Goal: Communication & Community: Answer question/provide support

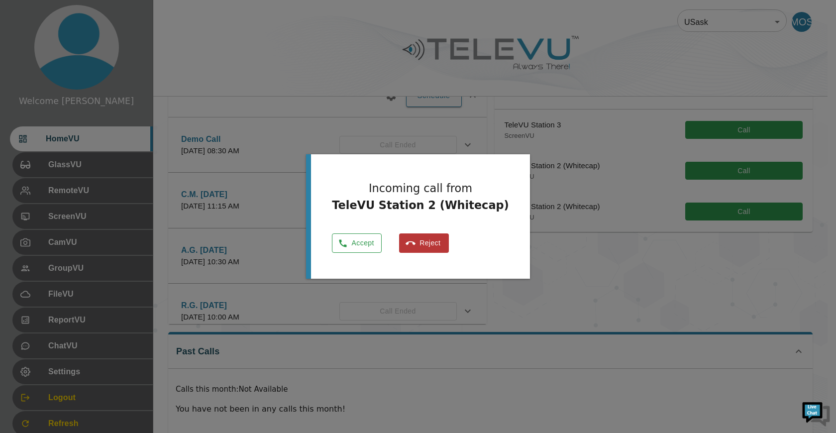
click at [382, 237] on button "Accept" at bounding box center [357, 242] width 50 height 19
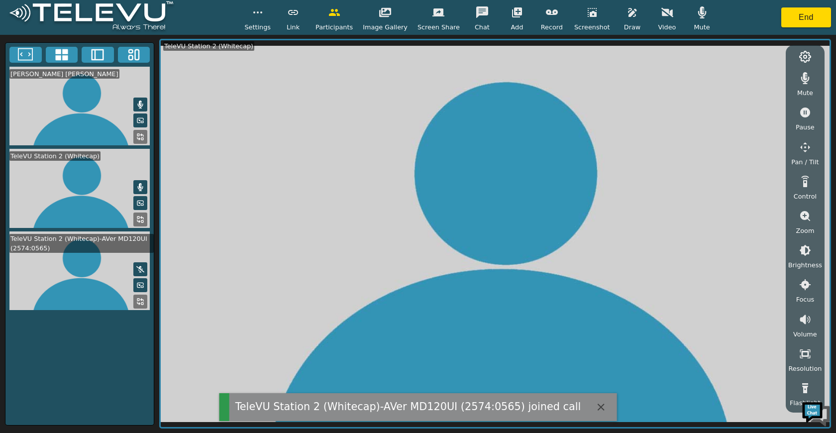
click at [140, 302] on icon at bounding box center [140, 302] width 8 height 8
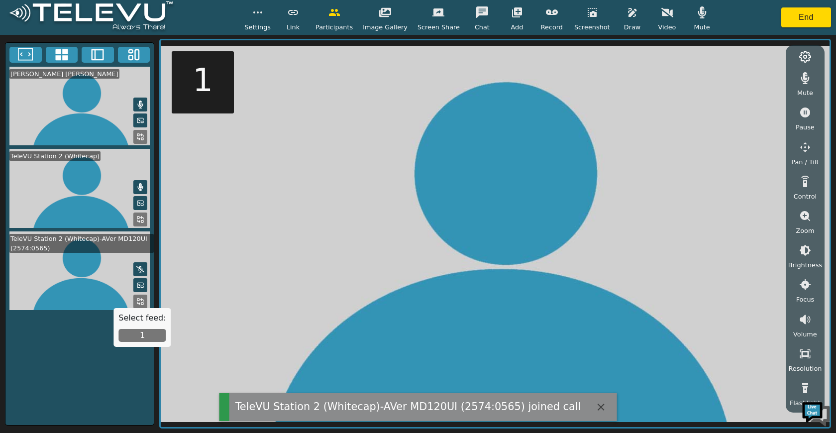
click at [131, 335] on button "1" at bounding box center [141, 335] width 47 height 13
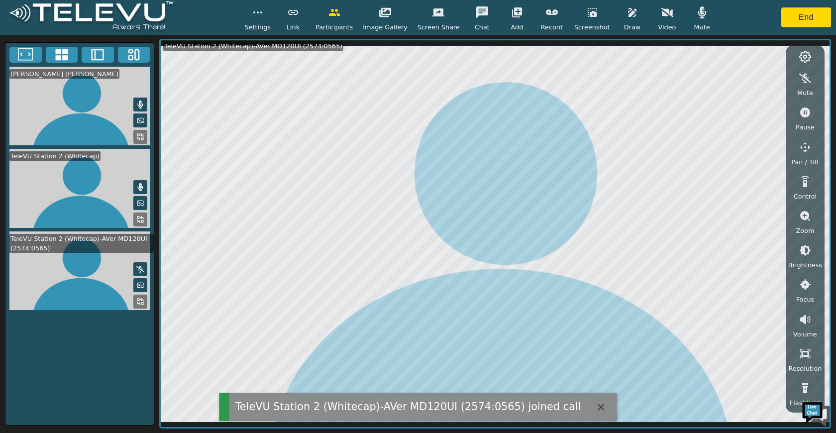
click at [657, 20] on button "button" at bounding box center [667, 12] width 25 height 20
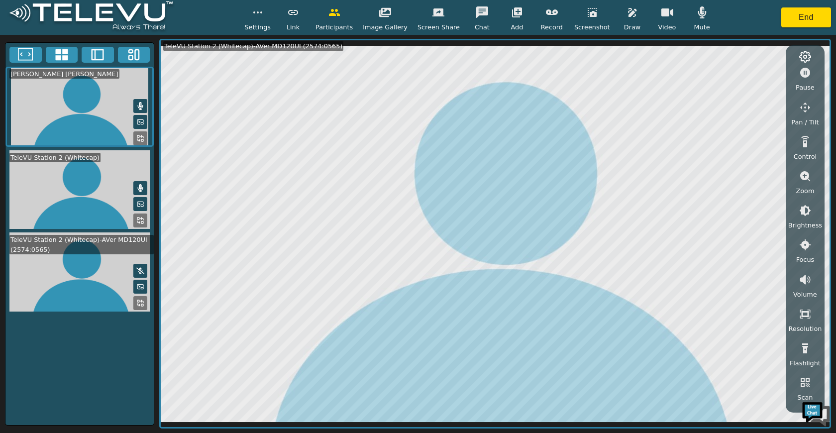
scroll to position [39, 0]
click at [337, 24] on span "Participants" at bounding box center [333, 26] width 37 height 9
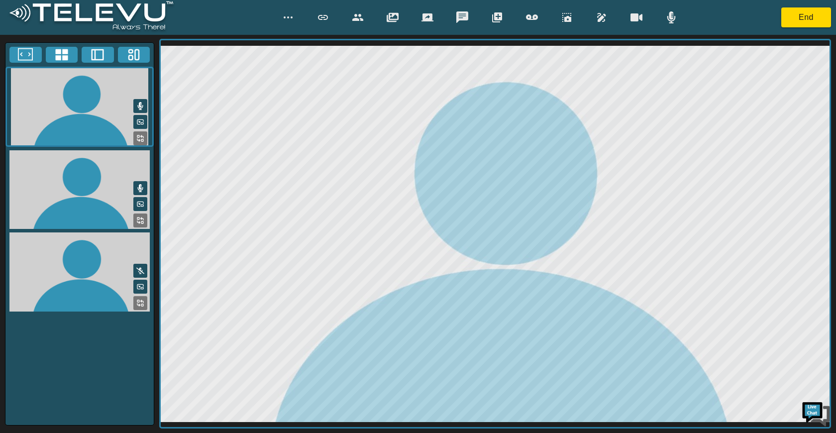
click at [365, 17] on button "button" at bounding box center [357, 17] width 25 height 20
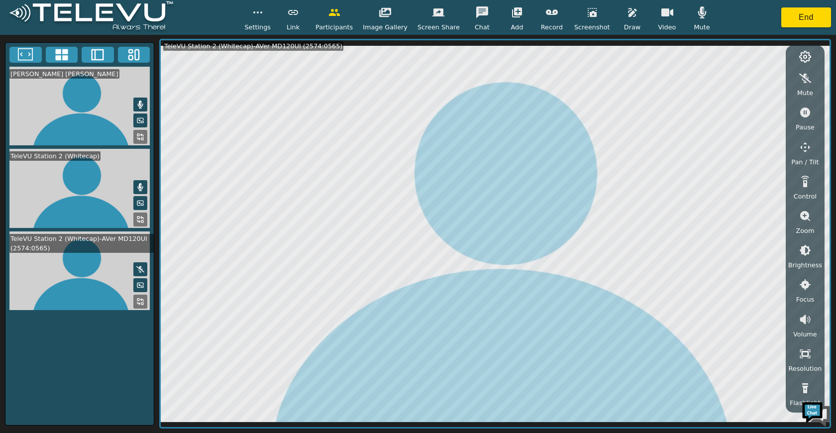
click at [250, 8] on div "Settings Link Participants Image Gallery Screen Share Chat Add Record Screensho…" at bounding box center [418, 17] width 836 height 35
click at [260, 10] on icon "button" at bounding box center [258, 12] width 12 height 12
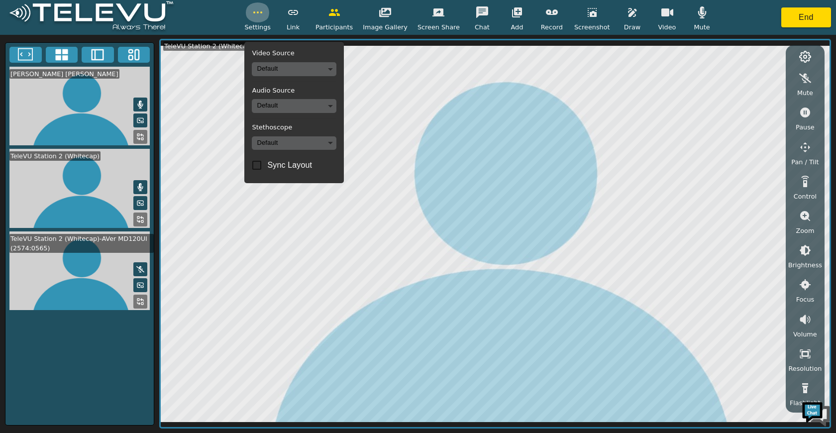
click at [260, 10] on icon "button" at bounding box center [258, 12] width 12 height 12
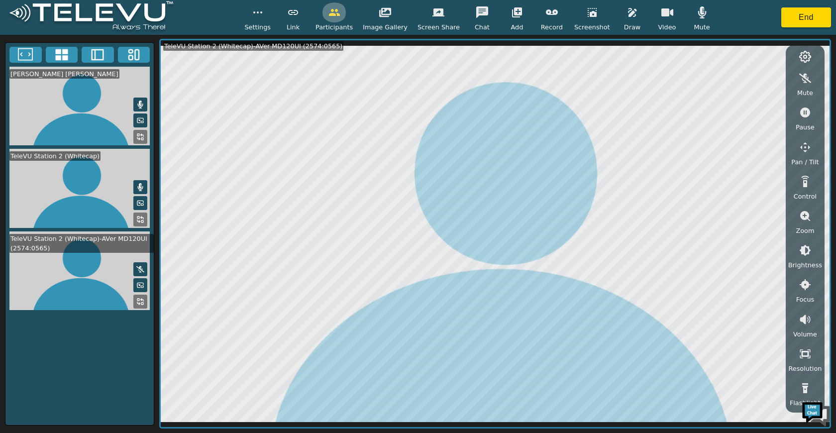
click at [332, 17] on icon "button" at bounding box center [334, 12] width 12 height 12
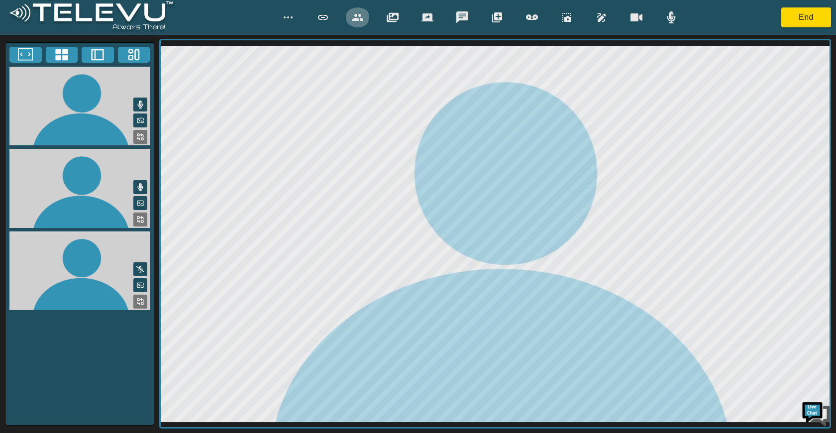
click at [364, 17] on button "button" at bounding box center [357, 17] width 25 height 20
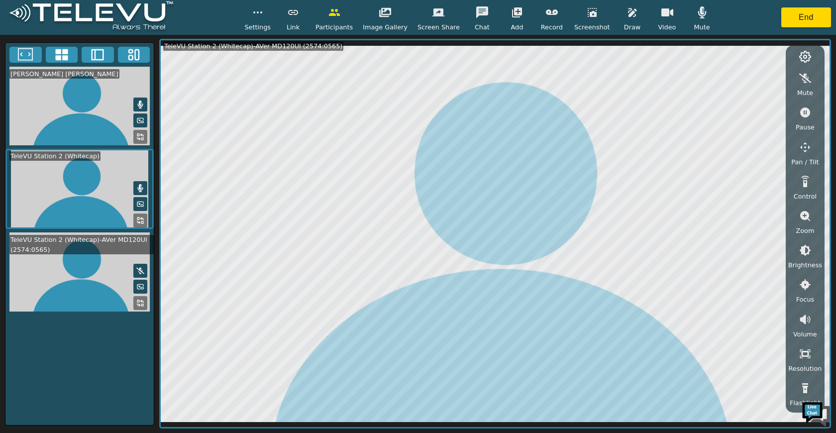
click at [512, 17] on icon "button" at bounding box center [517, 12] width 10 height 10
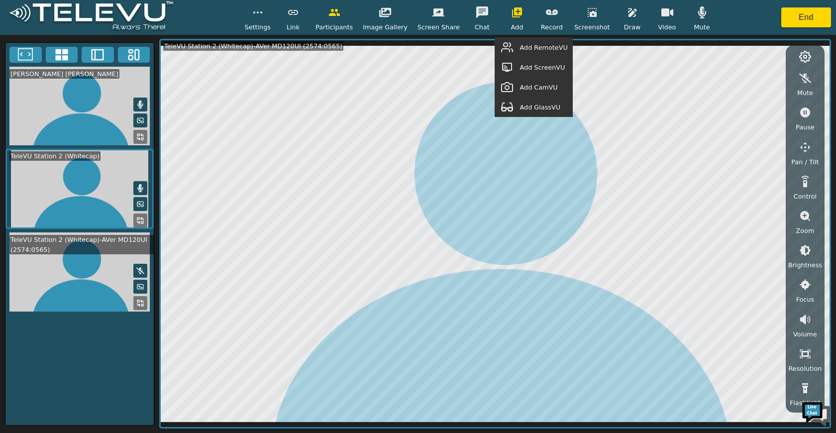
click at [552, 49] on span "Add RemoteVU" at bounding box center [543, 47] width 48 height 9
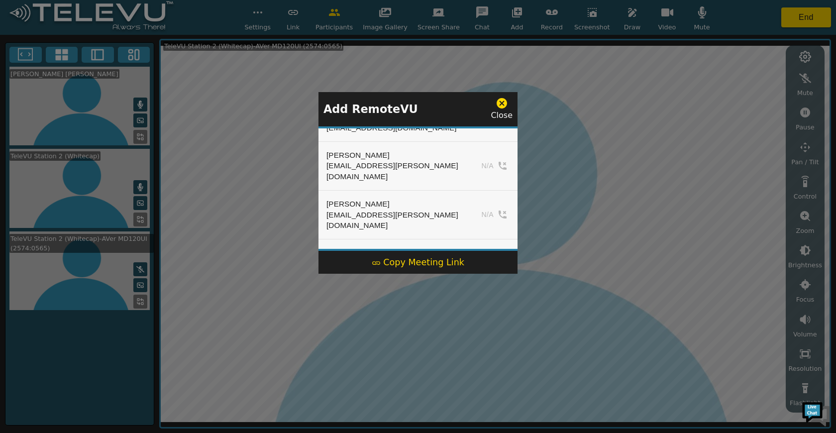
scroll to position [0, 0]
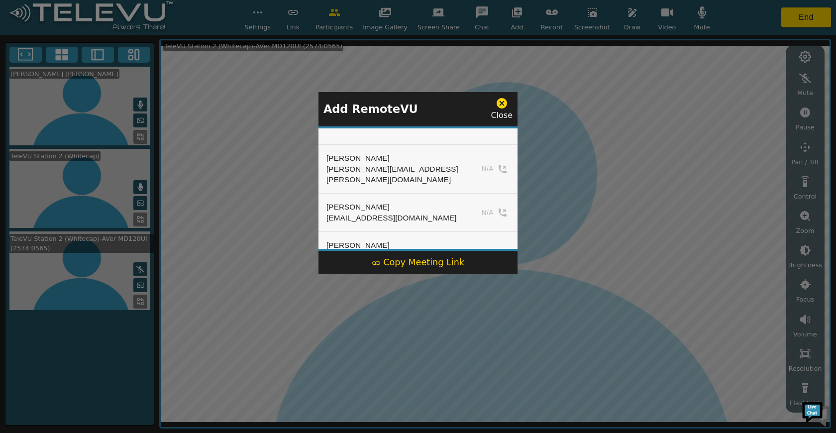
click at [498, 117] on div "Close" at bounding box center [502, 109] width 22 height 24
click at [499, 105] on icon at bounding box center [502, 103] width 10 height 10
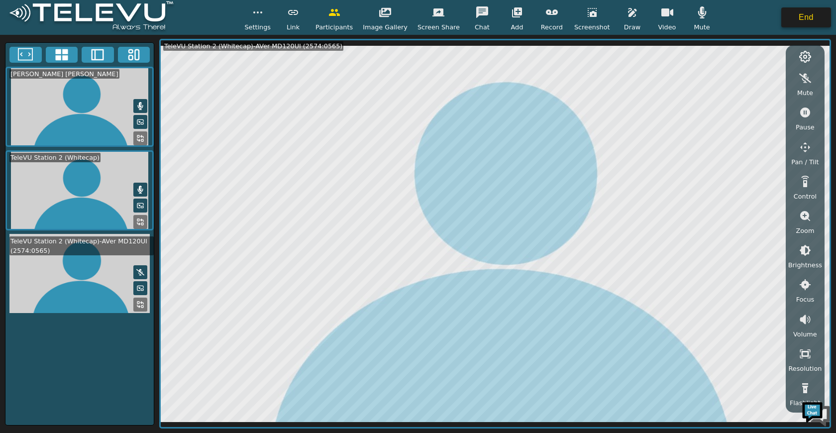
click at [790, 13] on button "End" at bounding box center [806, 17] width 50 height 20
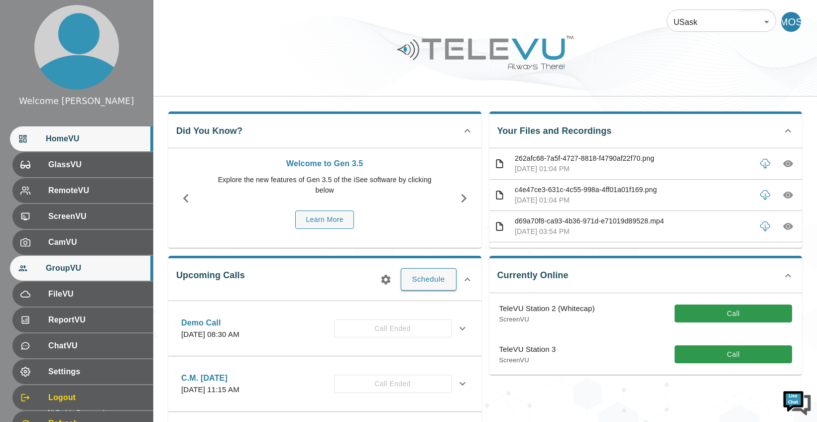
click at [75, 274] on span "GroupVU" at bounding box center [95, 268] width 99 height 12
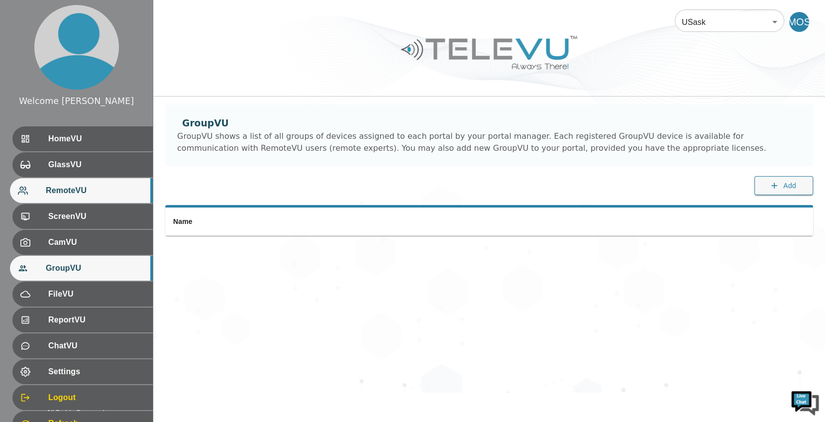
click at [108, 203] on div "RemoteVU" at bounding box center [81, 190] width 143 height 25
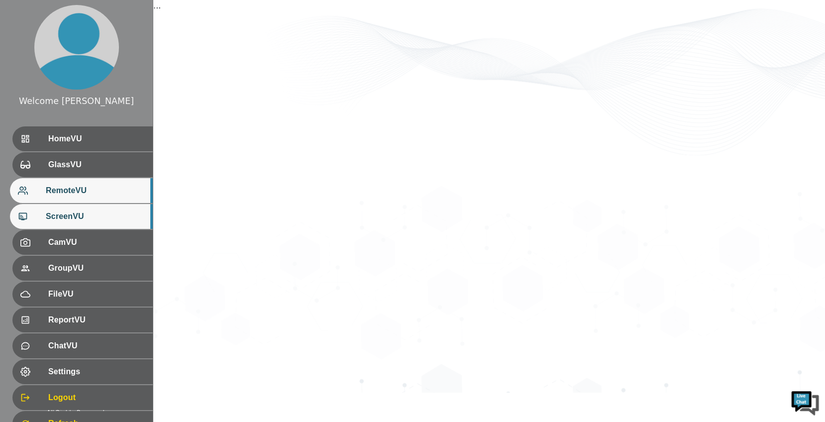
click at [107, 224] on div "ScreenVU" at bounding box center [81, 216] width 143 height 25
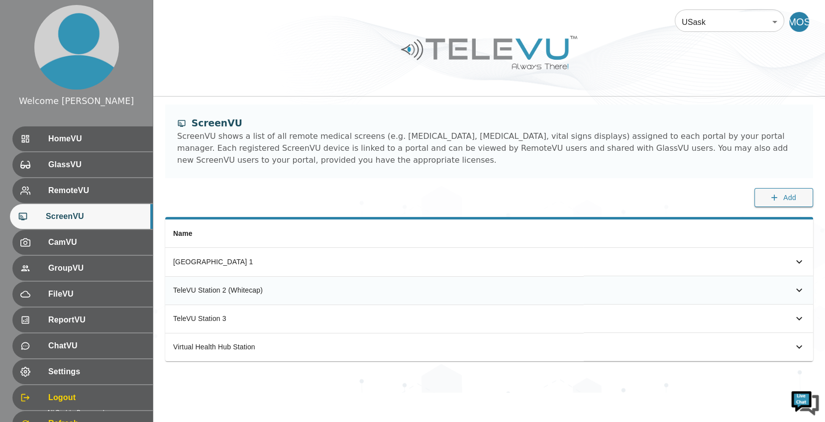
click at [797, 292] on icon "simple table" at bounding box center [799, 290] width 12 height 12
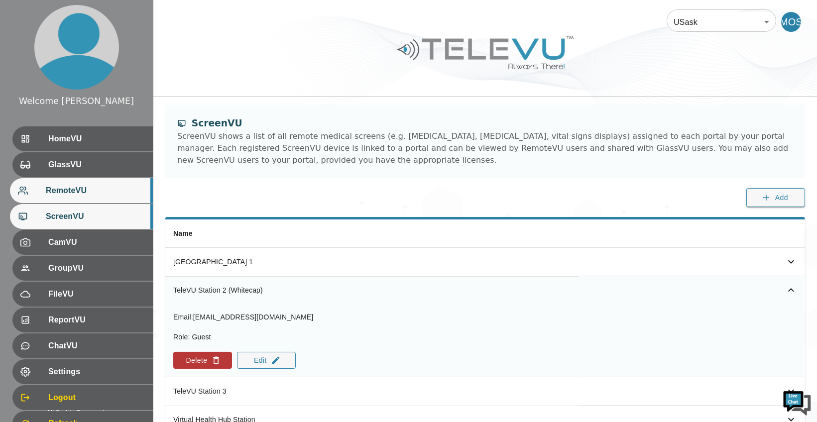
click at [82, 191] on span "RemoteVU" at bounding box center [95, 191] width 99 height 12
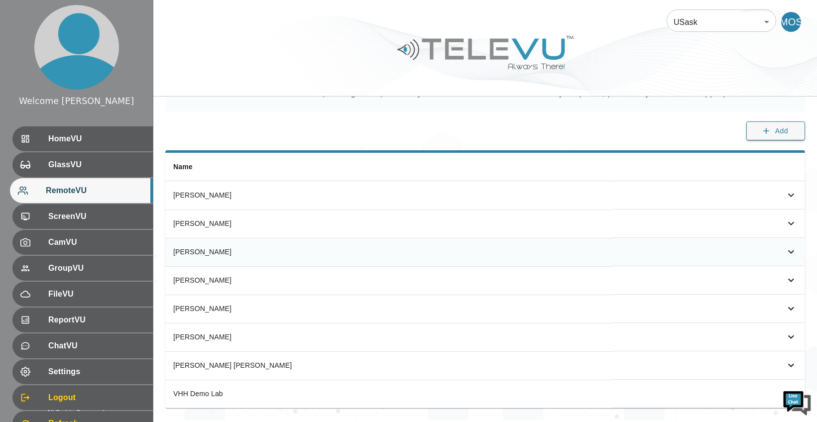
scroll to position [75, 0]
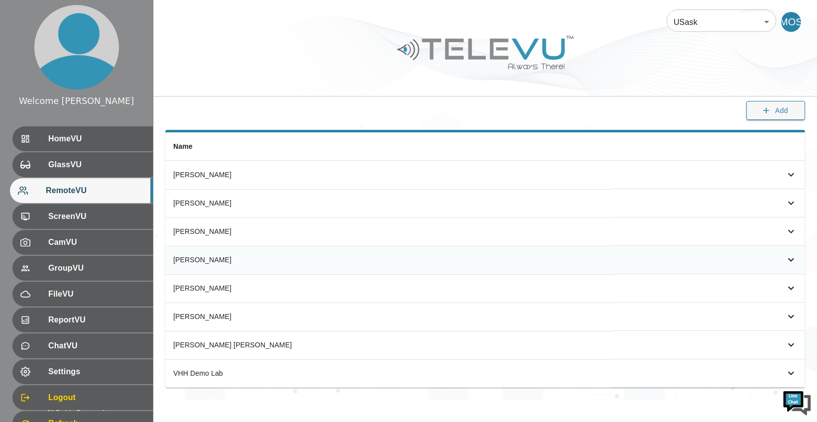
click at [783, 259] on div "simple table" at bounding box center [776, 260] width 42 height 12
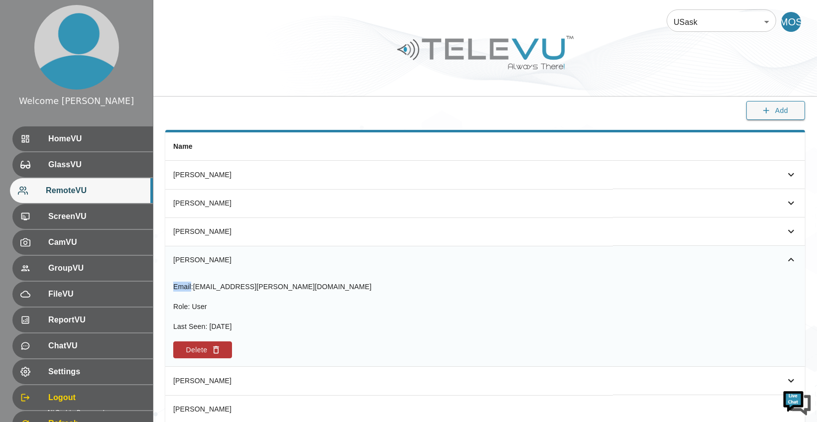
click at [783, 259] on div "simple table" at bounding box center [776, 260] width 42 height 12
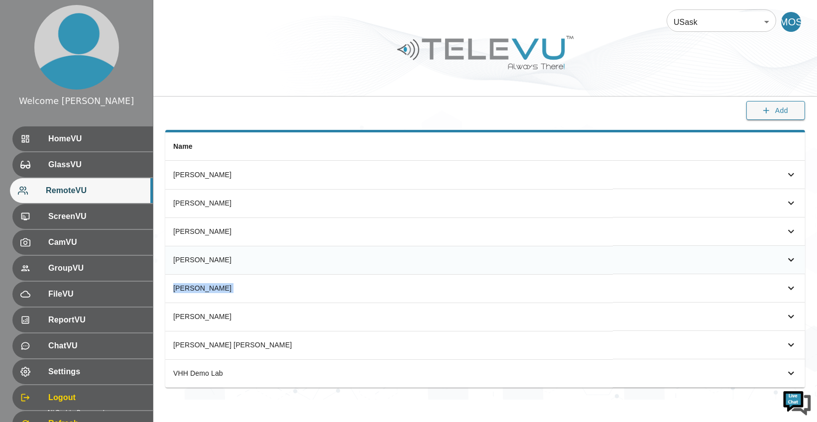
click at [783, 259] on div "simple table" at bounding box center [776, 260] width 42 height 12
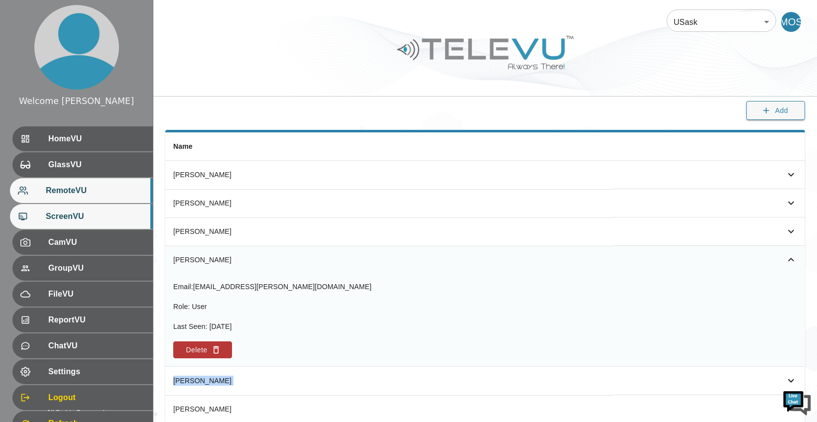
click at [101, 210] on span "ScreenVU" at bounding box center [95, 216] width 99 height 12
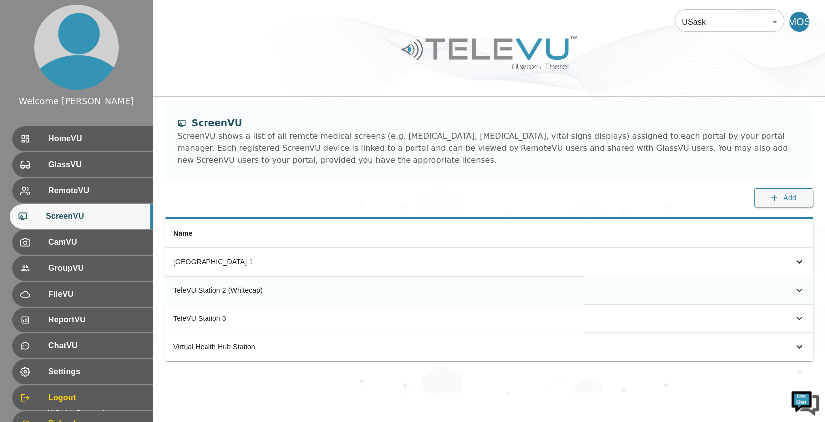
click at [334, 295] on th "TeleVU Station 2 (Whitecap)" at bounding box center [374, 290] width 418 height 28
click at [795, 289] on icon "simple table" at bounding box center [799, 290] width 12 height 12
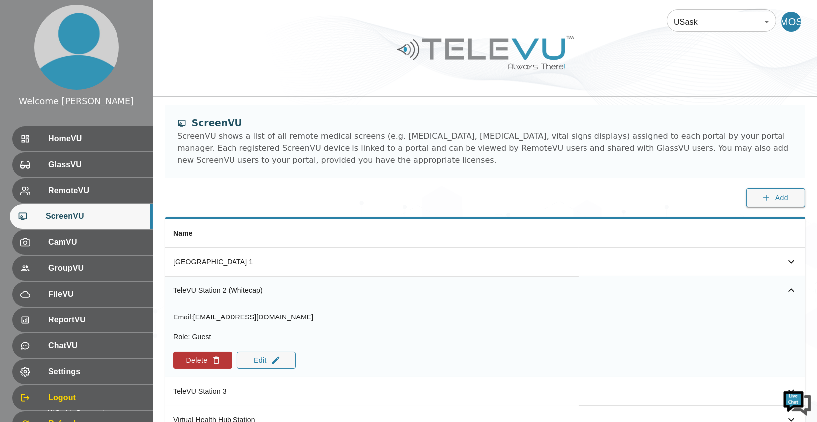
scroll to position [47, 0]
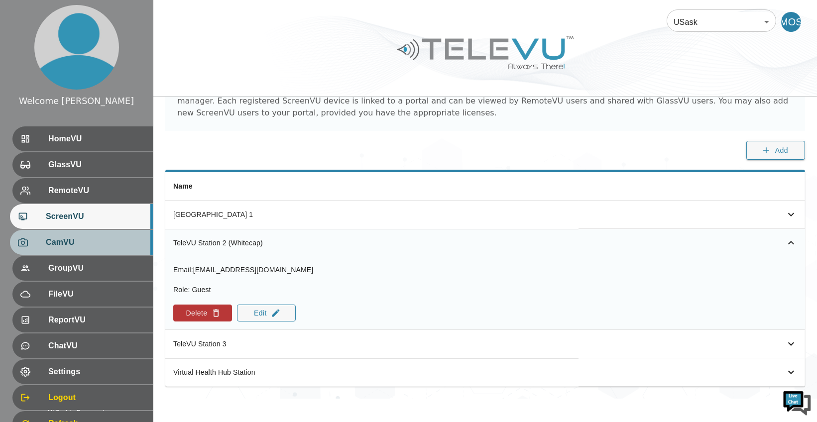
click at [71, 237] on span "CamVU" at bounding box center [95, 242] width 99 height 12
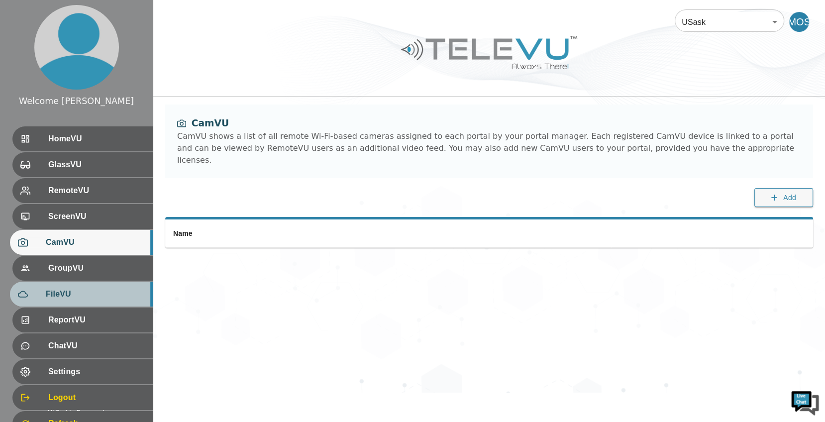
click at [61, 301] on div "FileVU" at bounding box center [81, 294] width 143 height 25
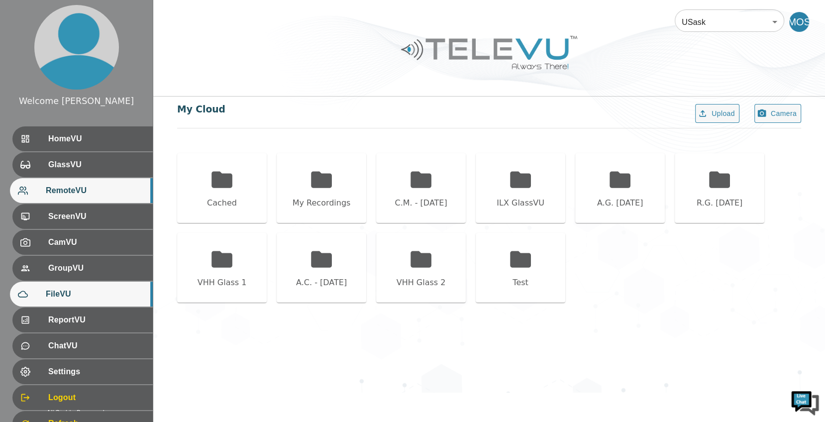
click at [85, 200] on div "RemoteVU" at bounding box center [81, 190] width 143 height 25
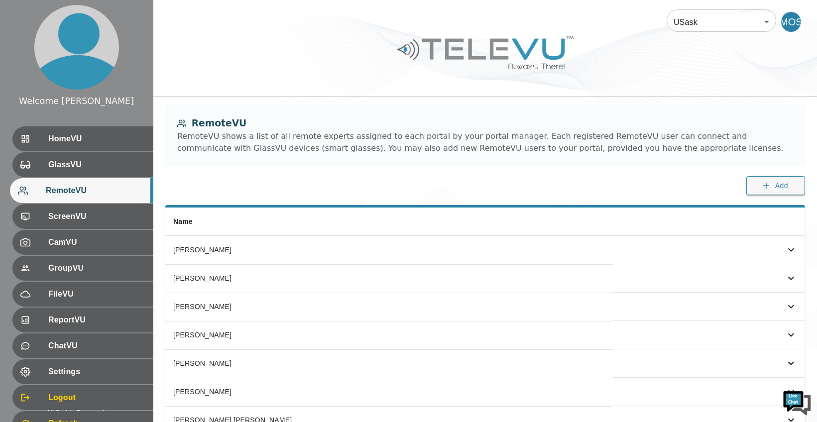
scroll to position [75, 0]
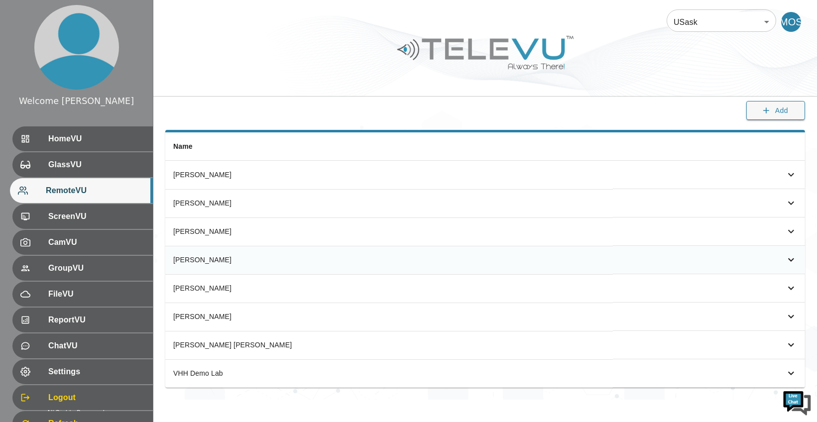
click at [794, 263] on icon "simple table" at bounding box center [791, 260] width 12 height 12
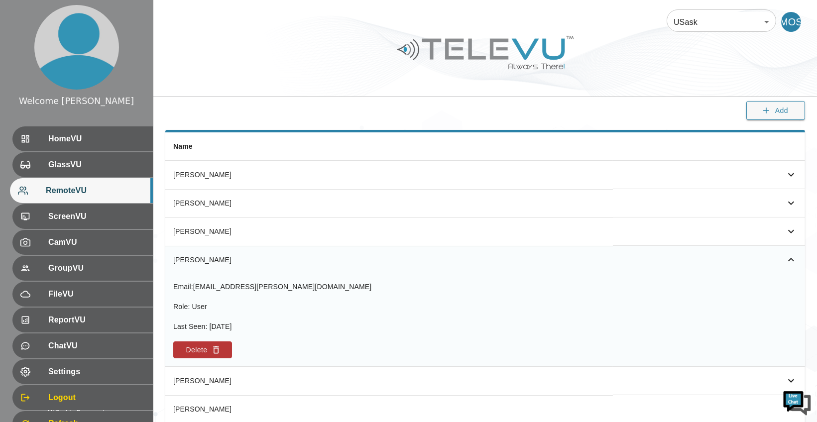
click at [336, 289] on span "[EMAIL_ADDRESS][PERSON_NAME][DOMAIN_NAME]" at bounding box center [282, 287] width 179 height 8
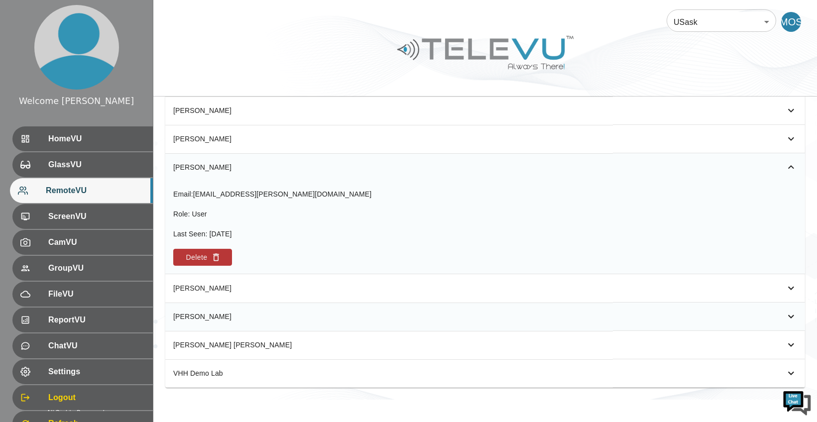
click at [212, 327] on th "[PERSON_NAME]" at bounding box center [388, 317] width 447 height 28
click at [202, 315] on div "[PERSON_NAME]" at bounding box center [388, 316] width 431 height 10
